Goal: Task Accomplishment & Management: Complete application form

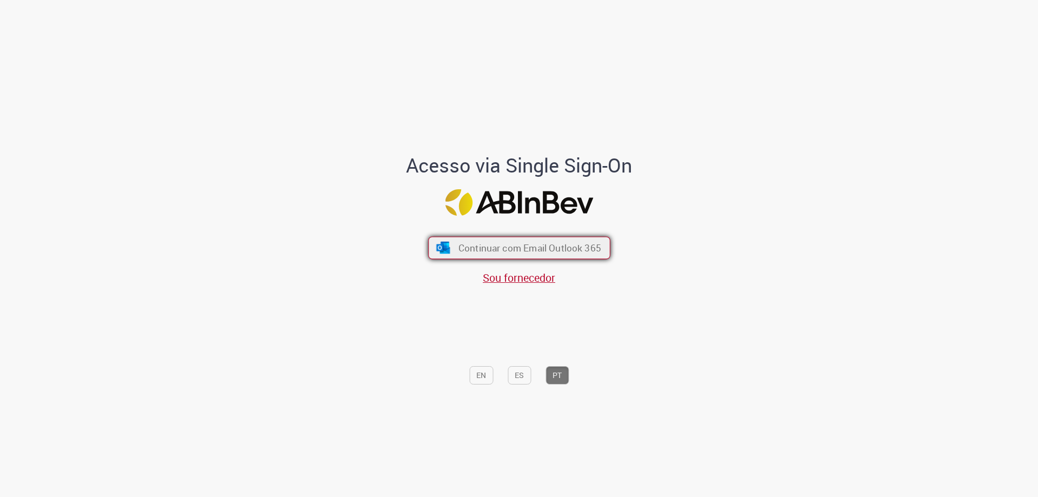
click at [514, 253] on span "Continuar com Email Outlook 365" at bounding box center [529, 248] width 143 height 12
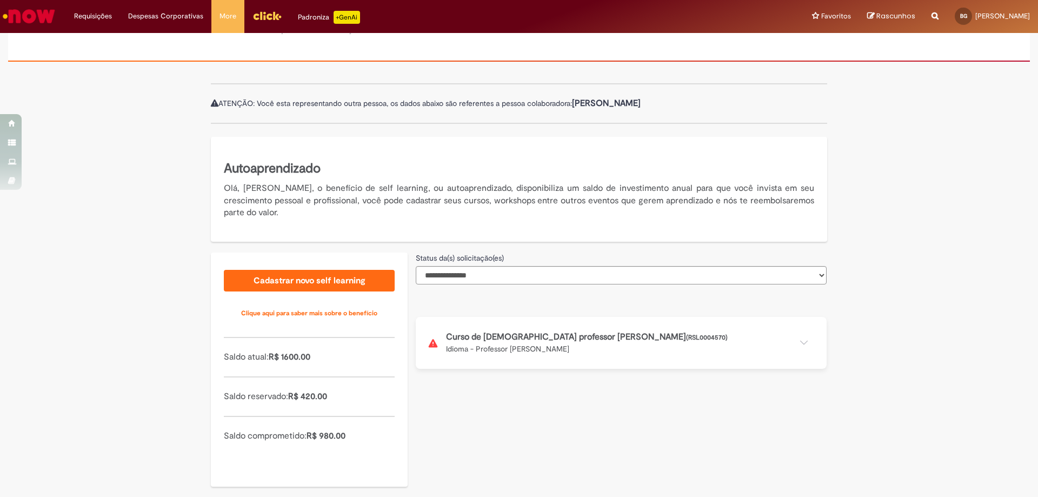
scroll to position [87, 0]
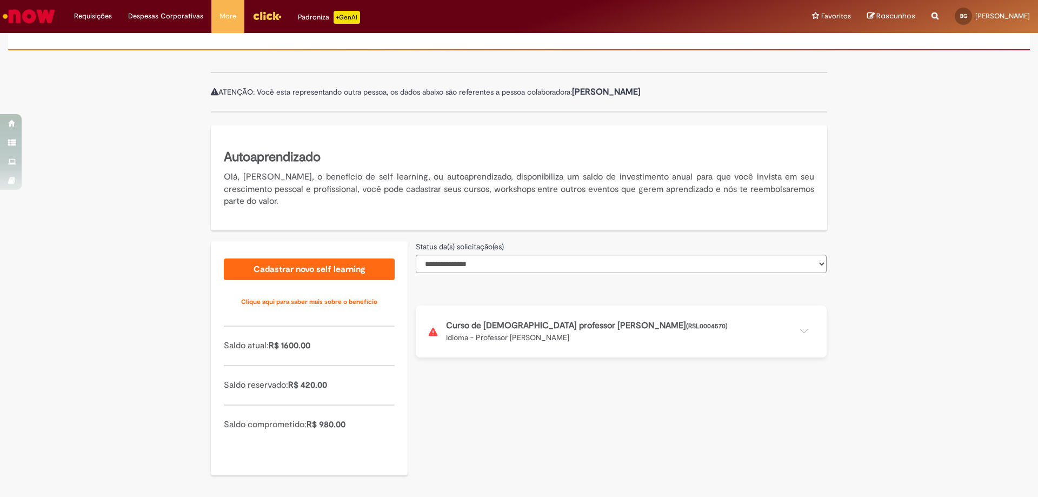
click at [705, 341] on button at bounding box center [621, 332] width 411 height 52
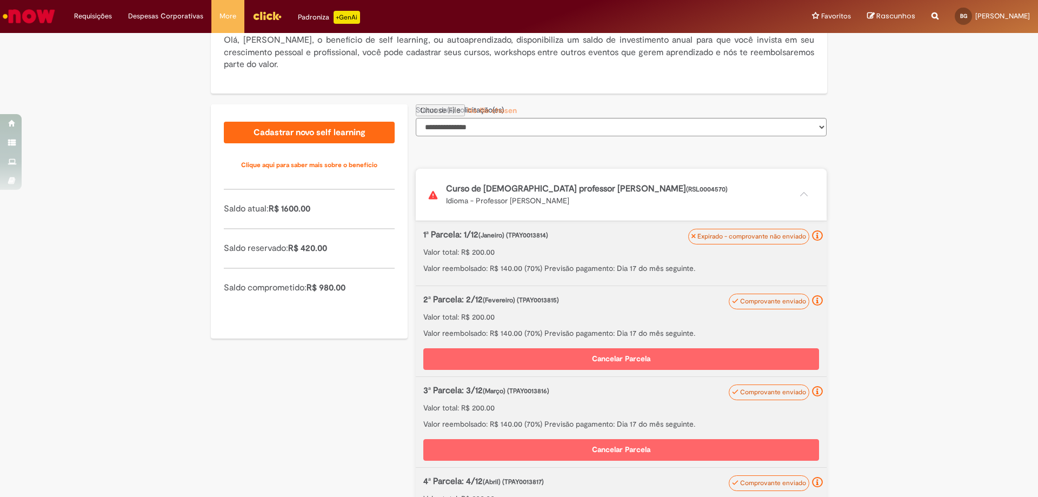
scroll to position [249, 0]
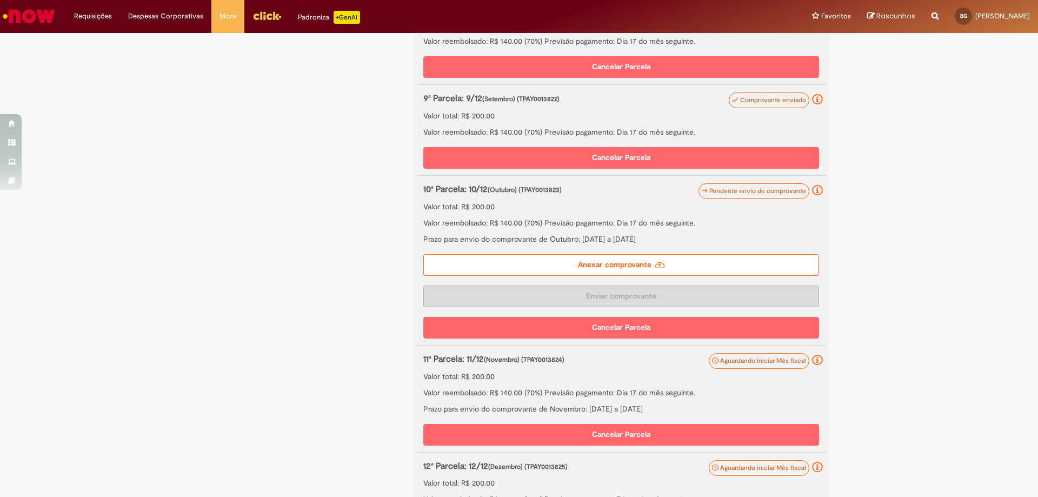
click at [619, 266] on label "Anexar comprovante" at bounding box center [621, 265] width 396 height 22
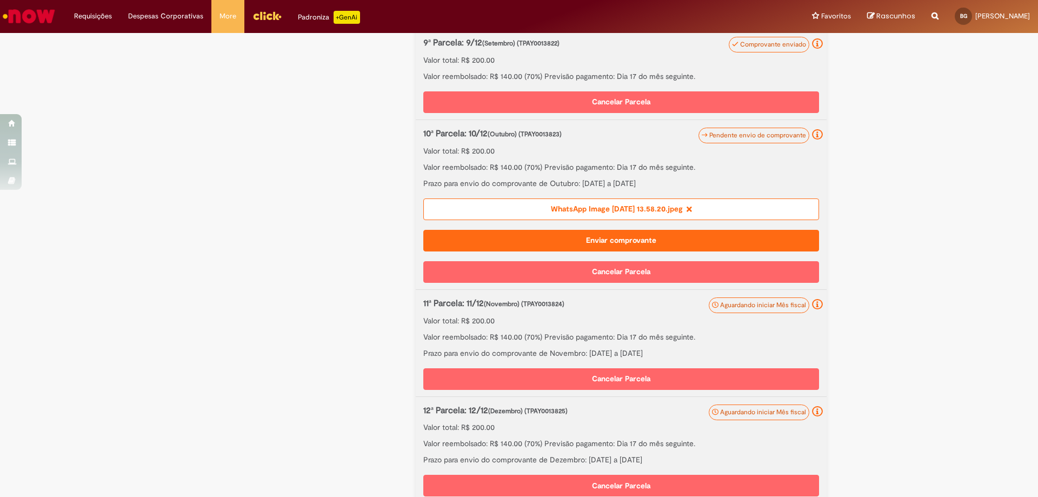
scroll to position [1043, 0]
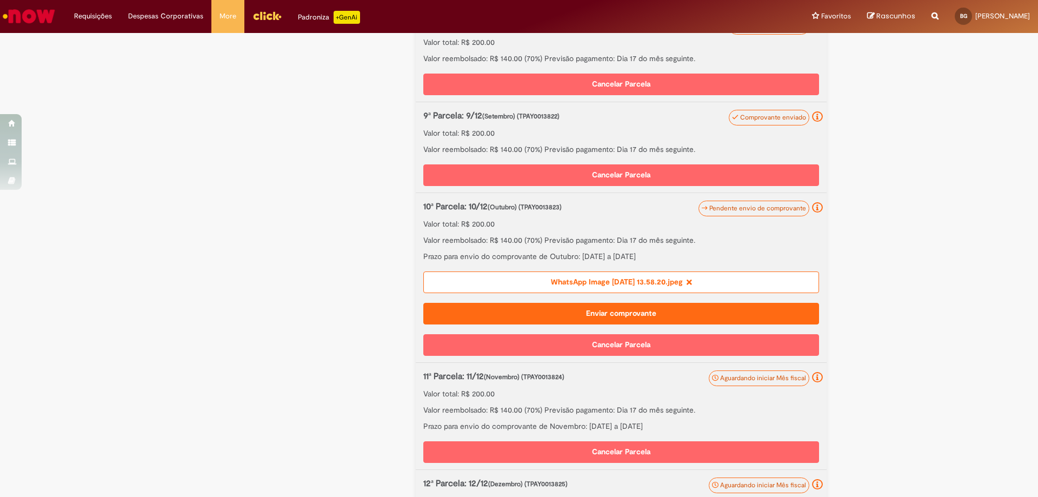
click at [605, 313] on button "Enviar comprovante" at bounding box center [621, 314] width 396 height 22
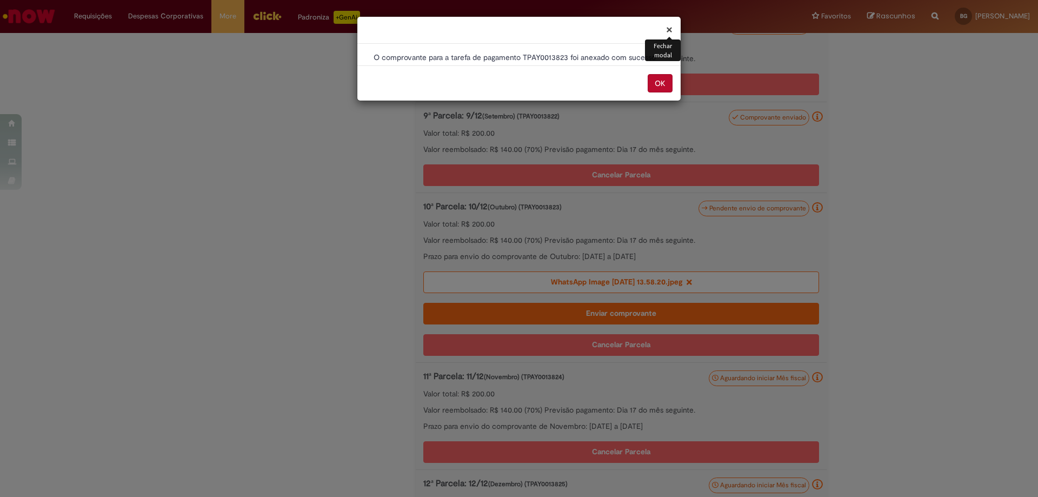
click at [664, 82] on button "OK" at bounding box center [660, 83] width 25 height 18
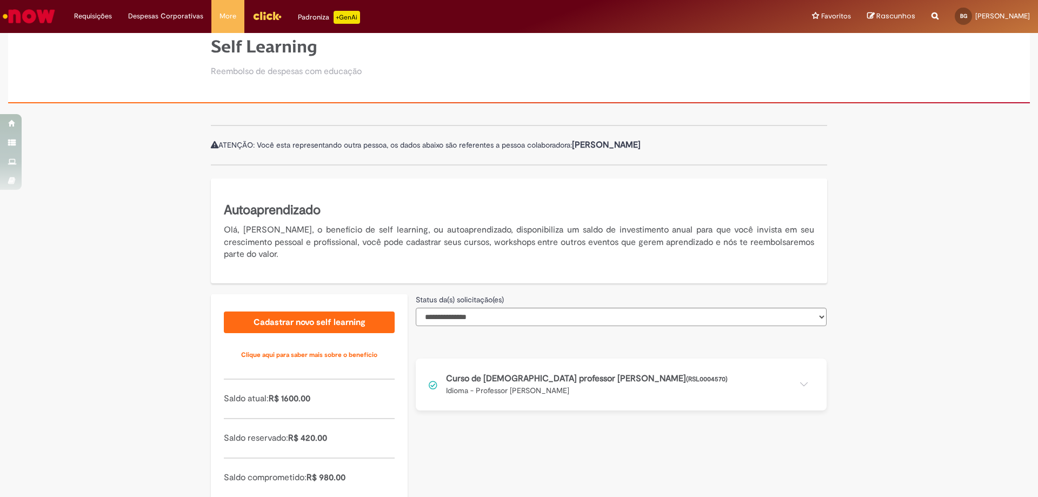
scroll to position [87, 0]
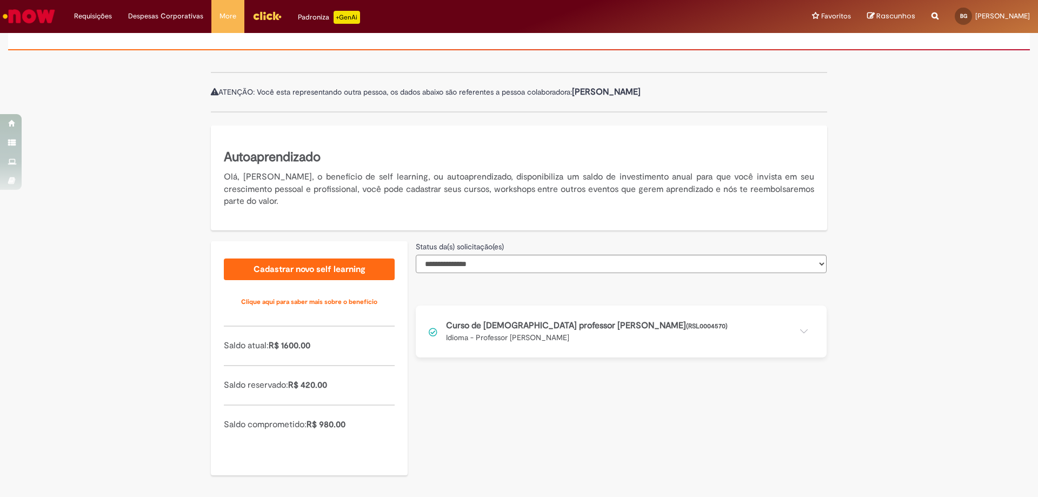
click at [659, 320] on button at bounding box center [621, 332] width 411 height 52
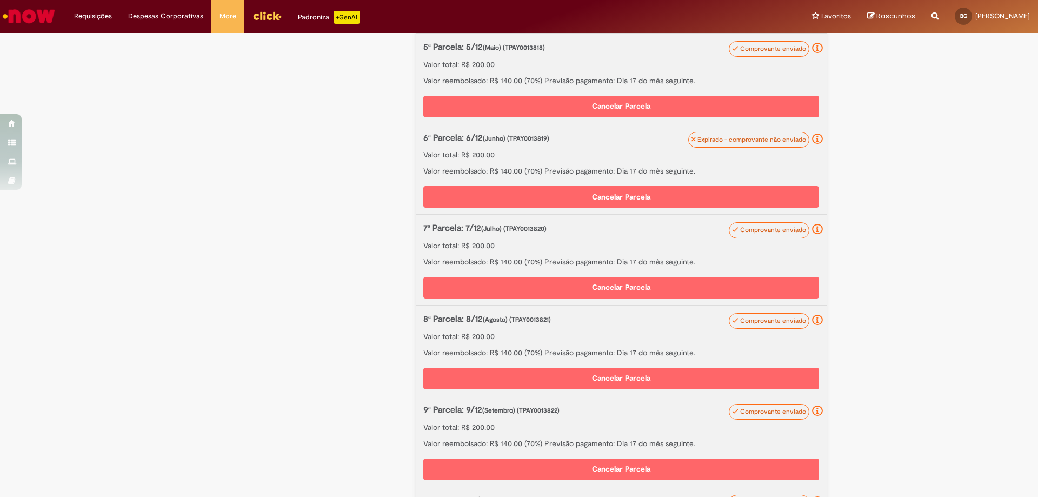
scroll to position [898, 0]
